Goal: Transaction & Acquisition: Purchase product/service

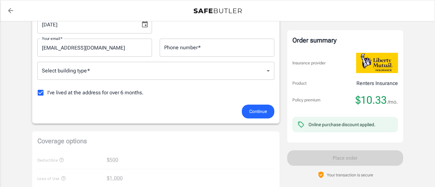
scroll to position [138, 0]
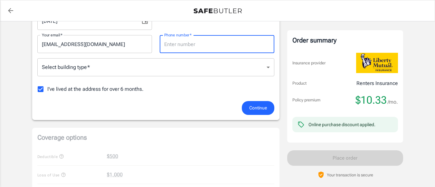
click at [197, 43] on input "Phone number   *" at bounding box center [217, 44] width 115 height 18
type input "7372319815"
click at [255, 110] on span "Continue" at bounding box center [258, 108] width 18 height 8
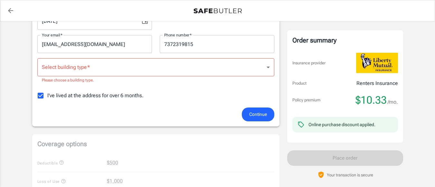
scroll to position [116, 0]
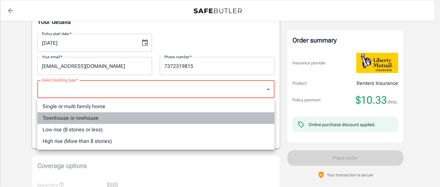
click at [149, 117] on li "Townhouse or rowhouse" at bounding box center [155, 118] width 237 height 12
type input "townhouse"
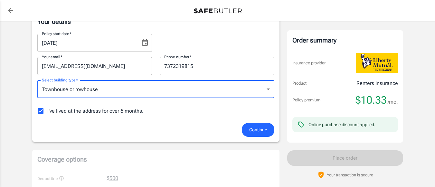
click at [258, 130] on span "Continue" at bounding box center [258, 130] width 18 height 8
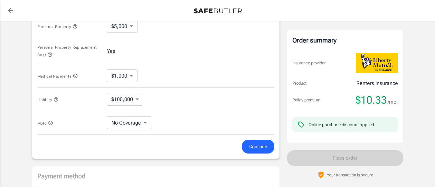
scroll to position [315, 0]
click at [263, 148] on span "Continue" at bounding box center [258, 145] width 18 height 8
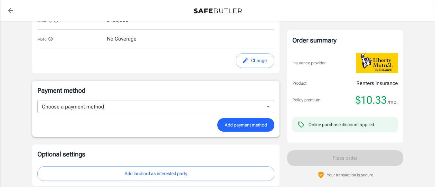
scroll to position [396, 0]
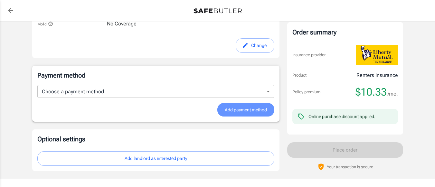
click at [261, 114] on span "Add payment method" at bounding box center [246, 110] width 42 height 8
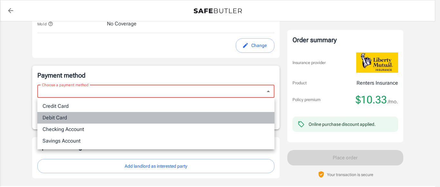
click at [243, 113] on li "Debit Card" at bounding box center [155, 118] width 237 height 12
type input "debit"
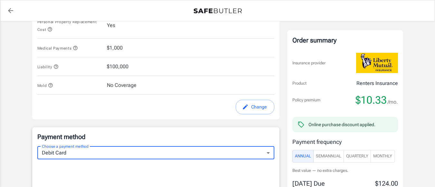
scroll to position [337, 0]
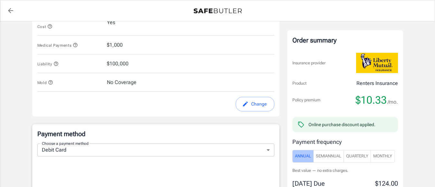
click at [305, 155] on span "Annual" at bounding box center [303, 156] width 16 height 7
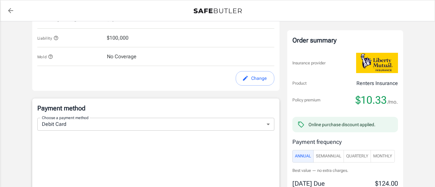
scroll to position [362, 0]
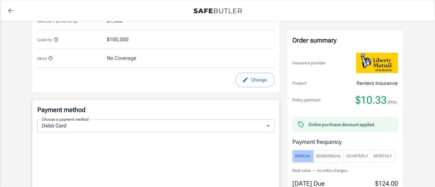
click at [306, 157] on span "Annual" at bounding box center [303, 156] width 16 height 7
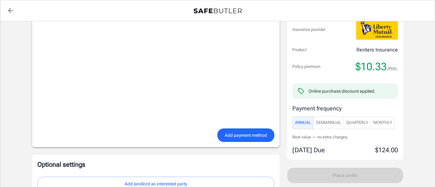
scroll to position [540, 0]
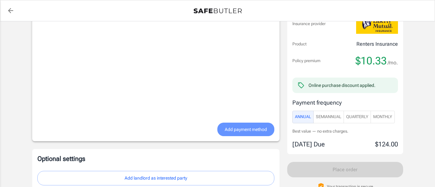
click at [247, 128] on span "Add payment method" at bounding box center [246, 130] width 42 height 8
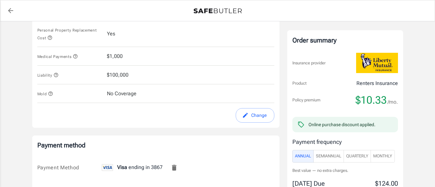
scroll to position [432, 0]
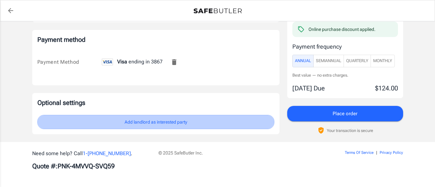
click at [201, 122] on button "Add landlord as interested party" at bounding box center [155, 122] width 237 height 14
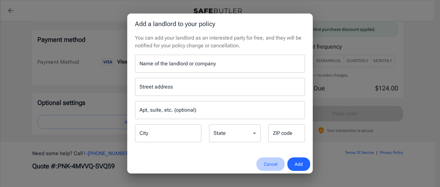
click at [269, 164] on button "Cancel" at bounding box center [270, 165] width 28 height 14
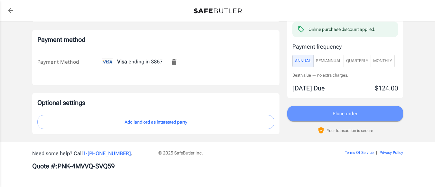
drag, startPoint x: 355, startPoint y: 117, endPoint x: 351, endPoint y: 111, distance: 7.0
click at [351, 111] on span "Place order" at bounding box center [345, 114] width 25 height 8
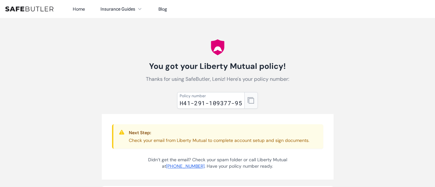
click at [249, 107] on button "button" at bounding box center [252, 100] width 14 height 17
click at [250, 109] on button "button" at bounding box center [252, 100] width 14 height 17
click at [250, 104] on icon "button" at bounding box center [251, 100] width 6 height 6
click at [158, 144] on p "Check your email from Liberty Mutual to complete account setup and sign documen…" at bounding box center [219, 140] width 181 height 6
click at [224, 136] on h3 "Next Step:" at bounding box center [219, 133] width 181 height 6
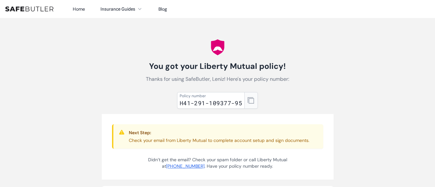
click at [252, 104] on icon "button" at bounding box center [251, 100] width 6 height 6
